Goal: Check status: Check status

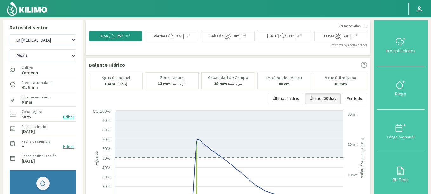
click at [10, 34] on select "Agr. Huertos de Chocalan Agrícola [PERSON_NAME][GEOGRAPHIC_DATA] - IC Agrícola …" at bounding box center [43, 39] width 67 height 11
select select "2570: Object"
select select "46: Object"
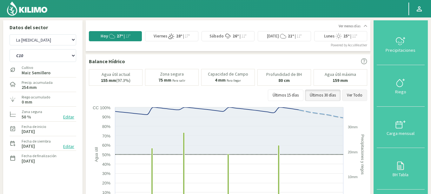
click at [348, 99] on button "Ver Todo" at bounding box center [354, 95] width 25 height 11
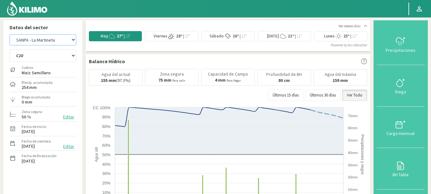
click at [10, 34] on select "Agr. Huertos de Chocalan Agrícola [PERSON_NAME][GEOGRAPHIC_DATA] - IC Agrícola …" at bounding box center [43, 39] width 67 height 11
select select "2963: Object"
select select "51: Object"
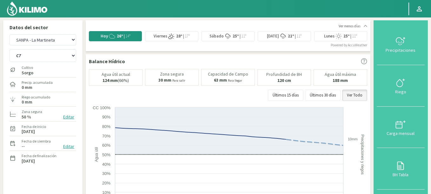
click at [352, 89] on div "Agua útil actual 124 mm (66%) [PERSON_NAME] 30 mm Para salir Capacidad de Campo…" at bounding box center [228, 86] width 278 height 35
